Goal: Complete application form: Complete application form

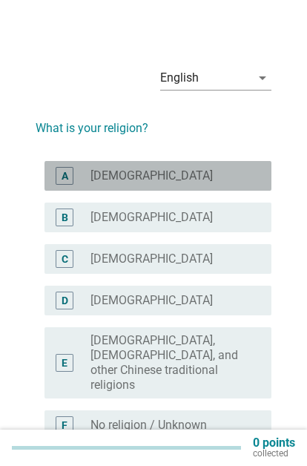
click at [70, 179] on div "A" at bounding box center [65, 176] width 18 height 18
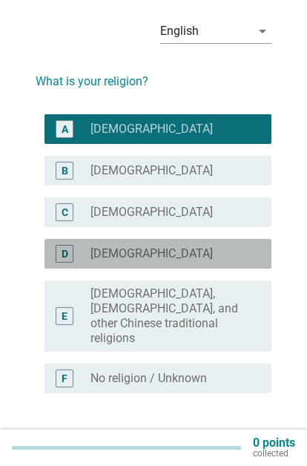
scroll to position [49, 0]
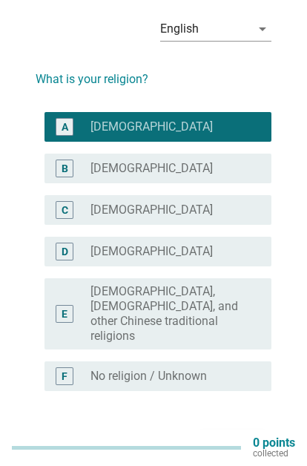
click at [232, 431] on button "Next" at bounding box center [232, 444] width 65 height 27
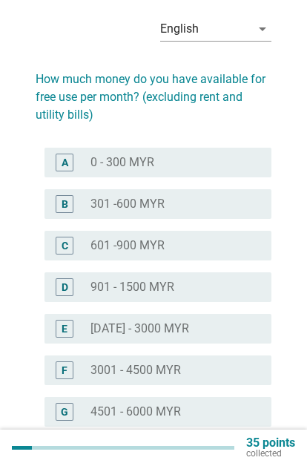
scroll to position [0, 0]
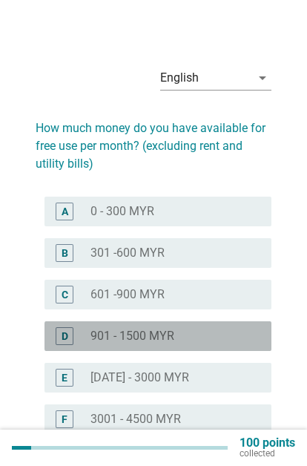
click at [73, 341] on div "D" at bounding box center [65, 336] width 18 height 18
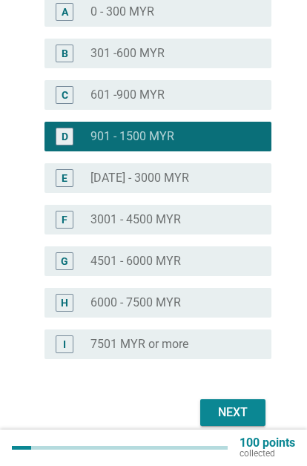
scroll to position [203, 0]
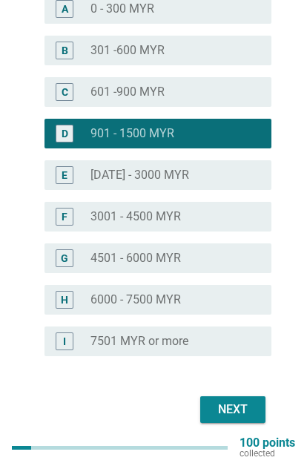
click at [234, 412] on div "Next" at bounding box center [233, 410] width 42 height 18
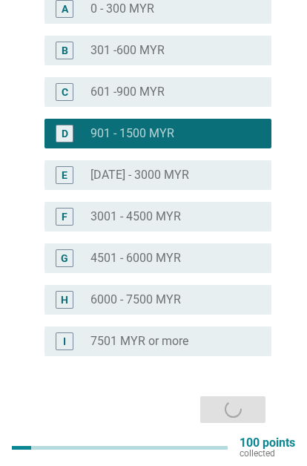
scroll to position [0, 0]
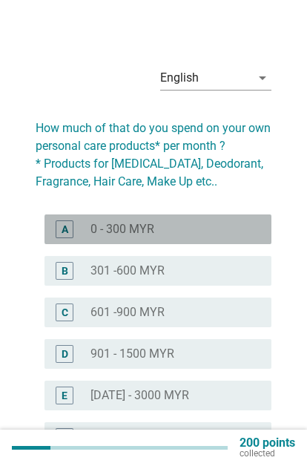
click at [63, 223] on div "A" at bounding box center [65, 229] width 7 height 16
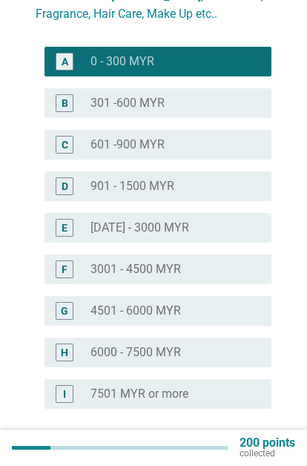
scroll to position [220, 0]
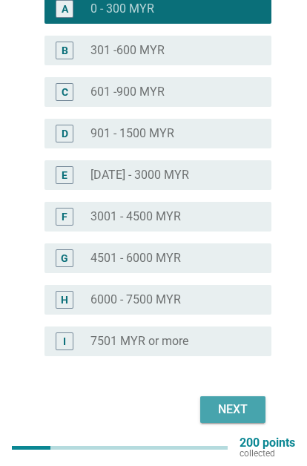
click at [228, 411] on div "Next" at bounding box center [233, 410] width 42 height 18
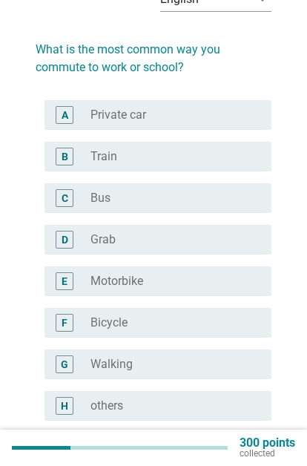
scroll to position [79, 0]
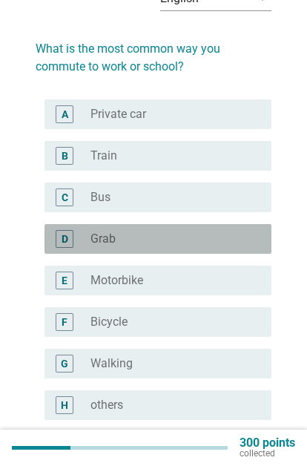
click at [66, 247] on div "D" at bounding box center [65, 239] width 18 height 18
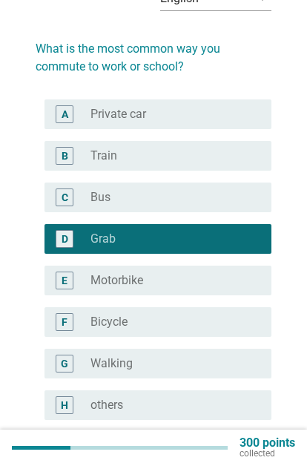
click at [234, 465] on div "Next" at bounding box center [233, 473] width 42 height 18
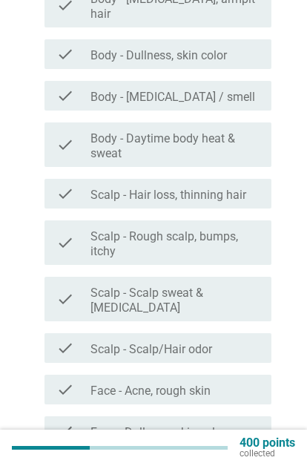
scroll to position [235, 0]
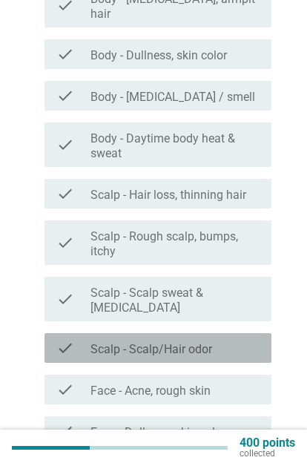
click at [227, 333] on div "check check_box_outline_blank Scalp - Scalp/Hair odor" at bounding box center [158, 348] width 227 height 30
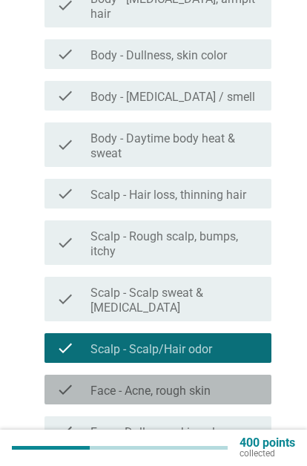
click at [225, 381] on div "check_box_outline_blank Face - Acne, rough skin" at bounding box center [175, 390] width 169 height 18
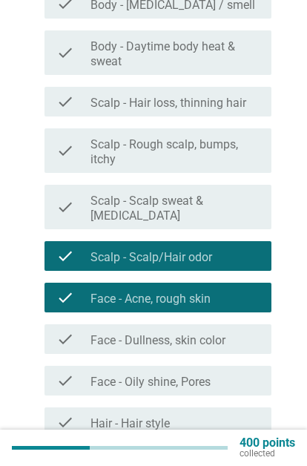
click at [223, 372] on div "check_box_outline_blank Face - Oily shine, Pores" at bounding box center [175, 381] width 169 height 18
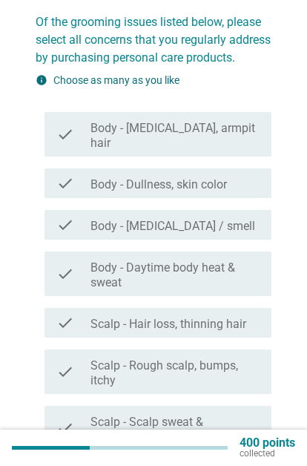
scroll to position [105, 0]
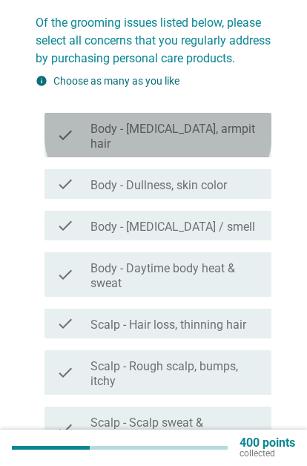
click at [69, 131] on icon "check" at bounding box center [65, 135] width 18 height 33
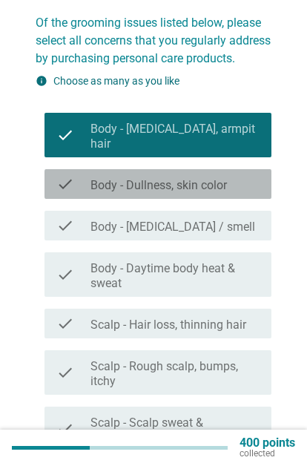
click at [67, 175] on icon "check" at bounding box center [65, 184] width 18 height 18
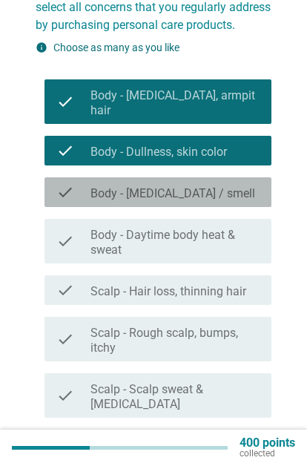
scroll to position [139, 0]
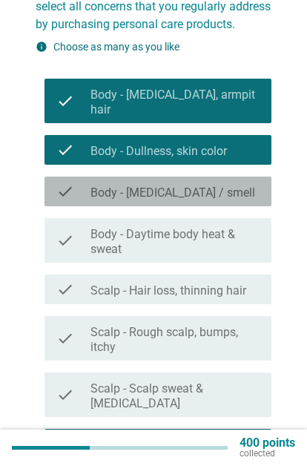
click at [73, 182] on icon "check" at bounding box center [65, 191] width 18 height 18
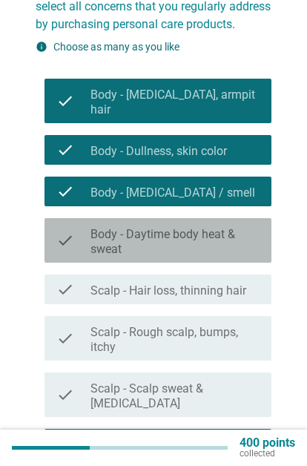
click at [68, 224] on icon "check" at bounding box center [65, 240] width 18 height 33
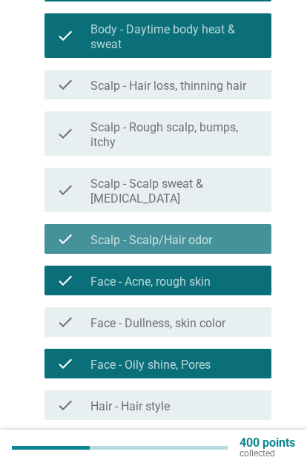
scroll to position [375, 0]
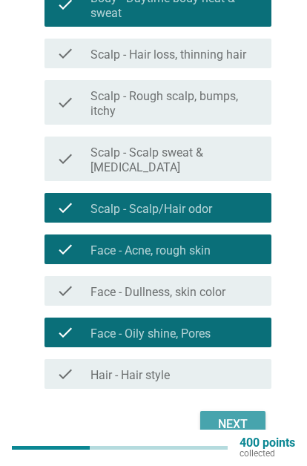
click at [232, 415] on div "Next" at bounding box center [233, 424] width 42 height 18
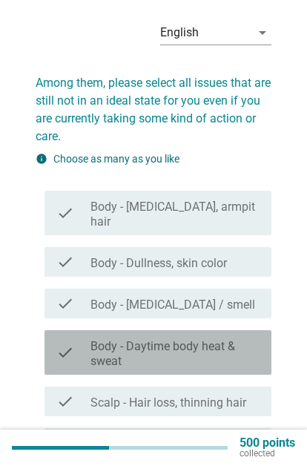
scroll to position [46, 0]
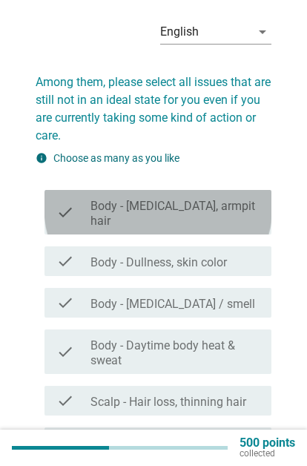
click at [68, 191] on div "check check_box_outline_blank Body - [MEDICAL_DATA], armpit hair" at bounding box center [158, 212] width 227 height 45
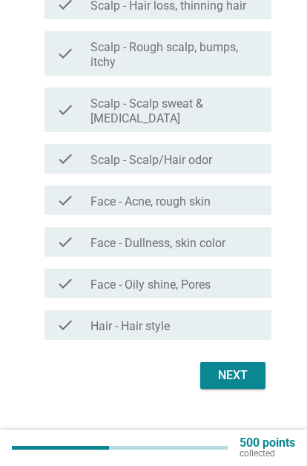
scroll to position [443, 0]
click at [233, 366] on div "Next" at bounding box center [233, 375] width 42 height 18
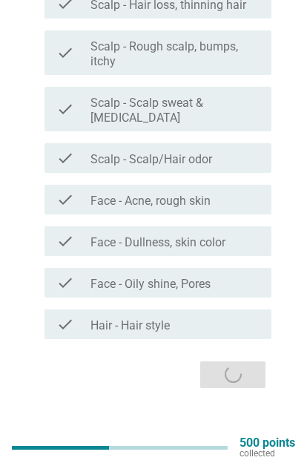
scroll to position [0, 0]
